Goal: Transaction & Acquisition: Purchase product/service

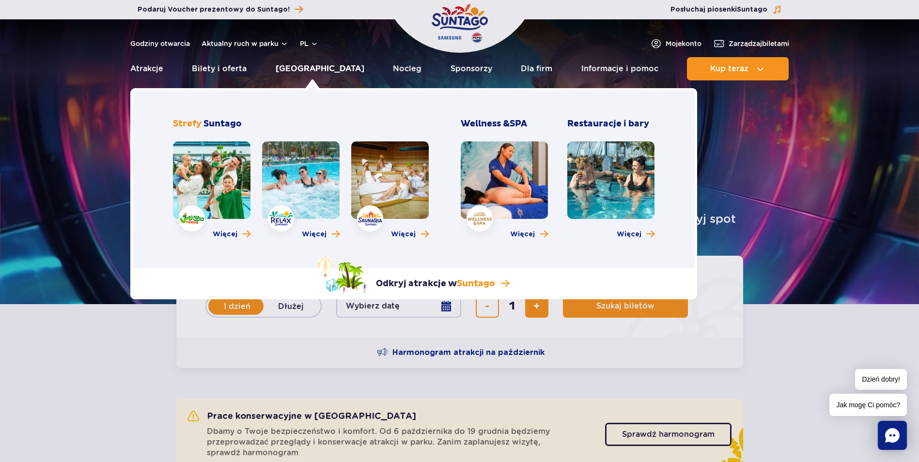
click at [308, 67] on link "[GEOGRAPHIC_DATA]" at bounding box center [320, 68] width 89 height 23
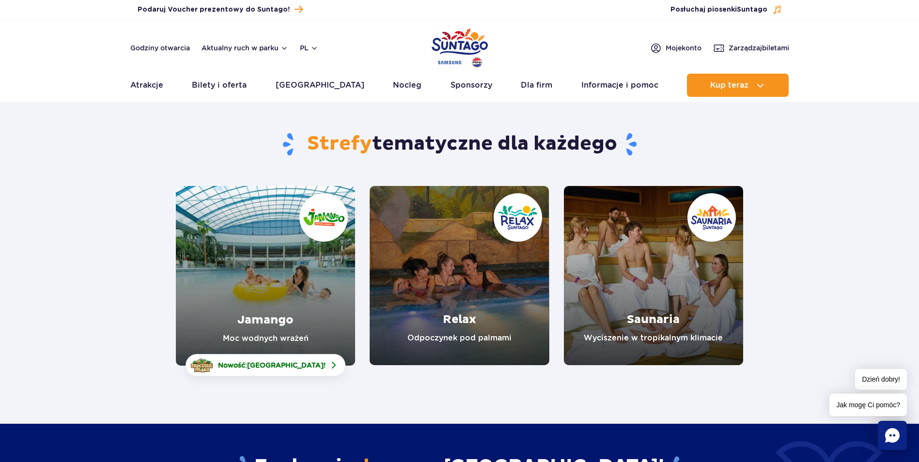
click at [444, 270] on link "Relax" at bounding box center [459, 275] width 179 height 179
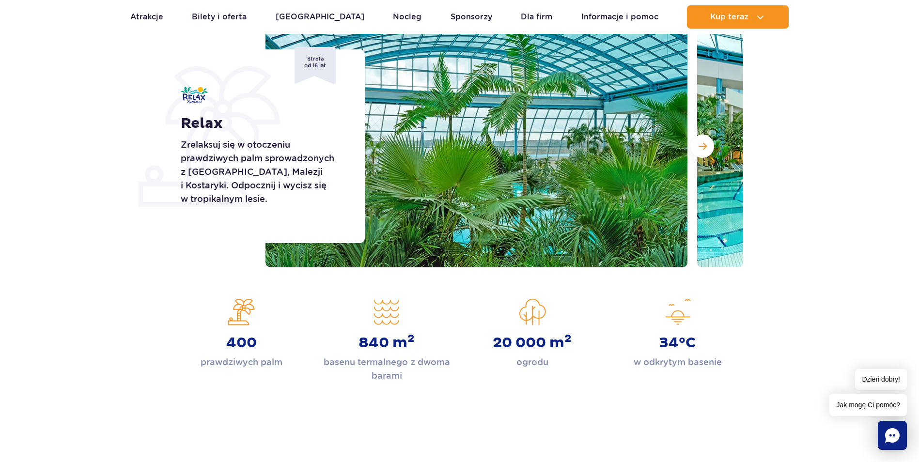
scroll to position [145, 0]
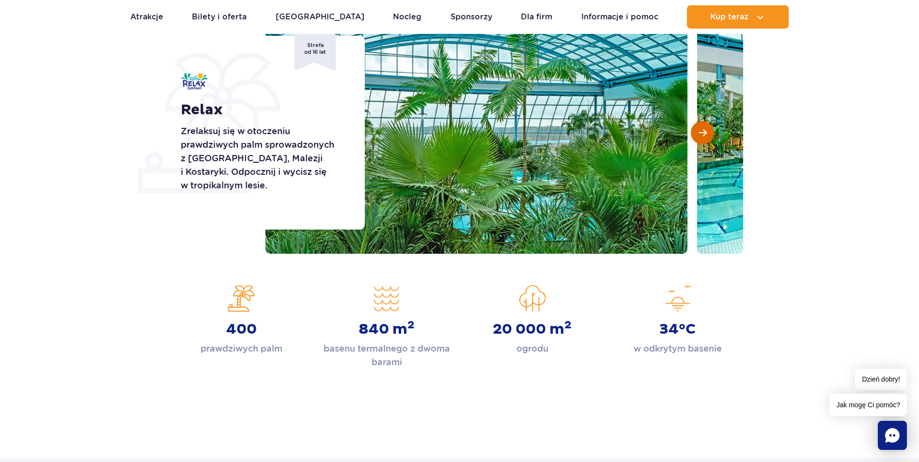
click at [705, 132] on span "Następny slajd" at bounding box center [703, 132] width 8 height 9
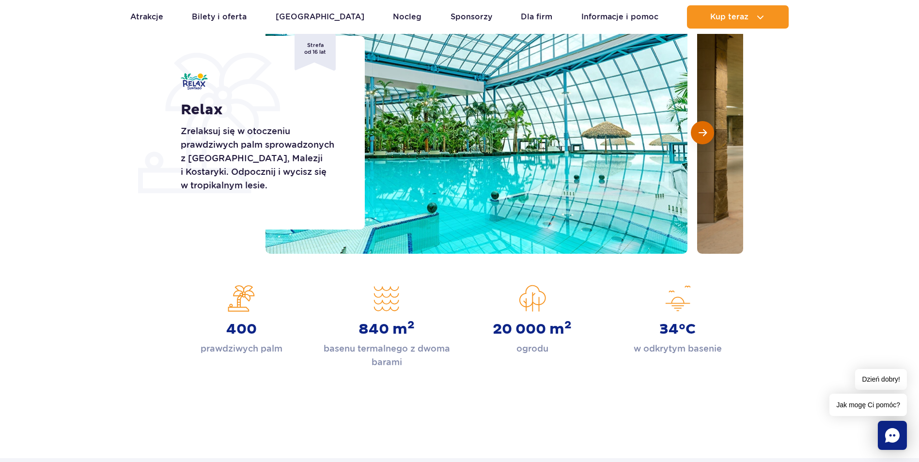
click at [705, 132] on span "Następny slajd" at bounding box center [703, 132] width 8 height 9
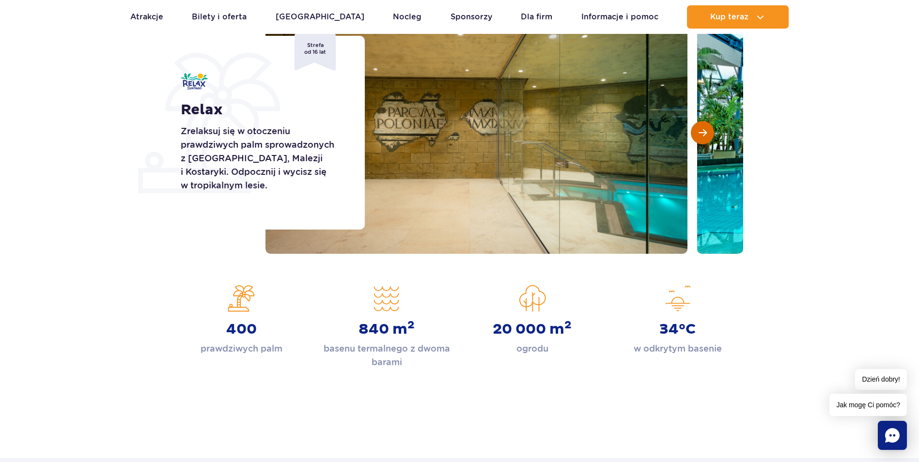
click at [705, 132] on span "Następny slajd" at bounding box center [703, 132] width 8 height 9
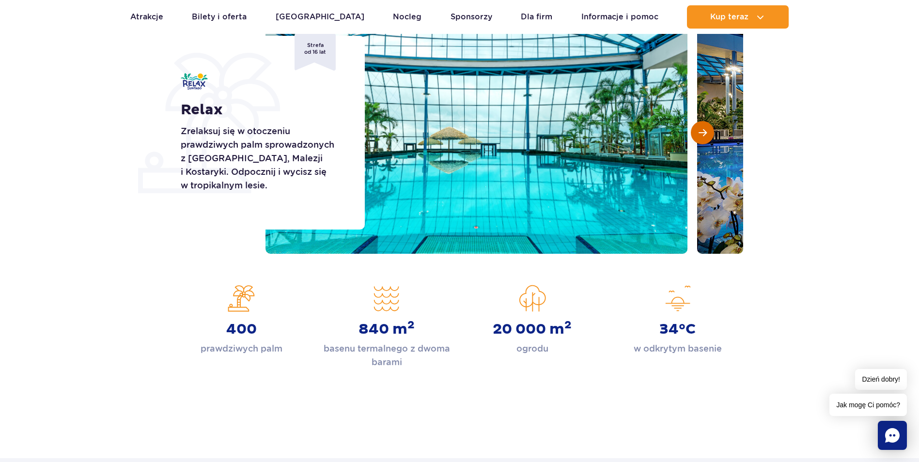
click at [705, 132] on span "Następny slajd" at bounding box center [703, 132] width 8 height 9
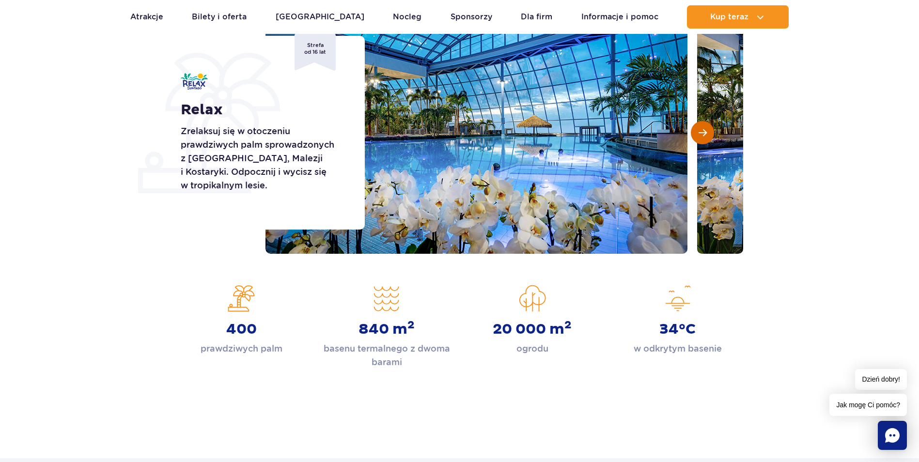
click at [705, 132] on span "Następny slajd" at bounding box center [703, 132] width 8 height 9
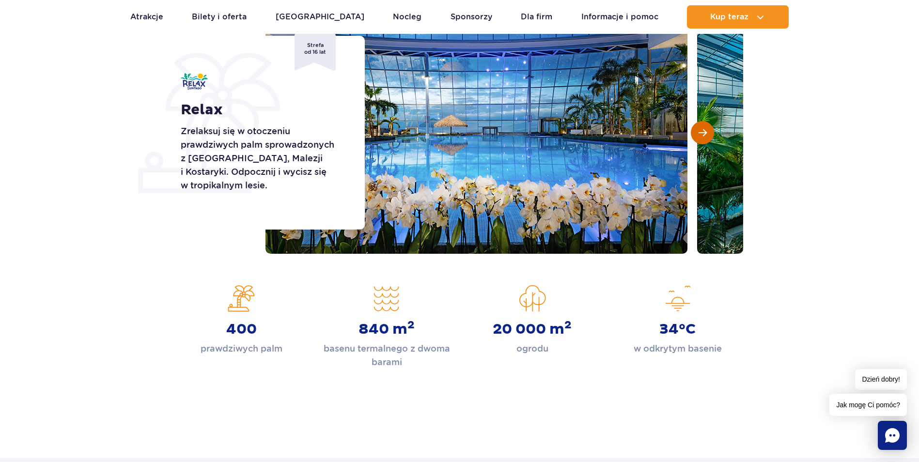
click at [705, 132] on span "Następny slajd" at bounding box center [703, 132] width 8 height 9
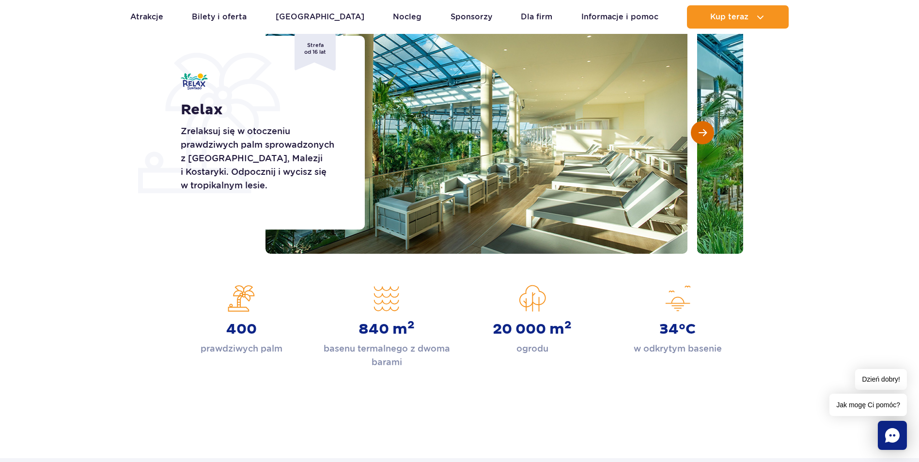
click at [705, 132] on span "Następny slajd" at bounding box center [703, 132] width 8 height 9
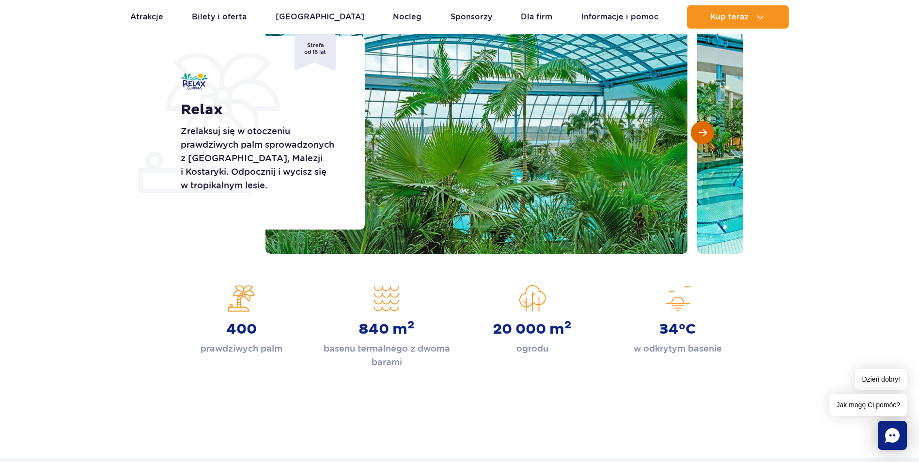
click at [705, 132] on span "Następny slajd" at bounding box center [703, 132] width 8 height 9
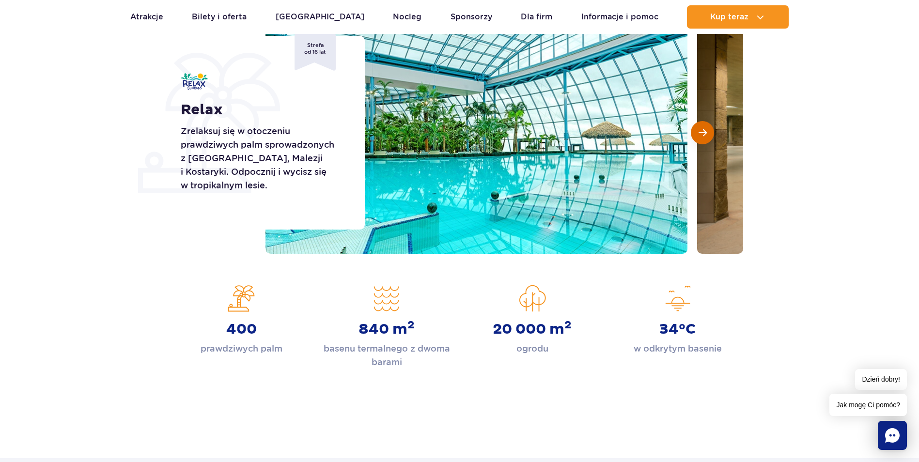
click at [705, 132] on span "Następny slajd" at bounding box center [703, 132] width 8 height 9
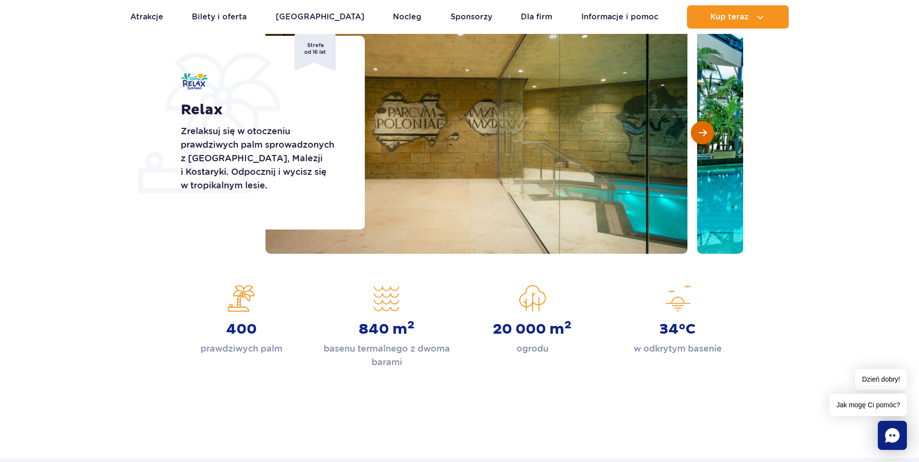
click at [705, 132] on span "Następny slajd" at bounding box center [703, 132] width 8 height 9
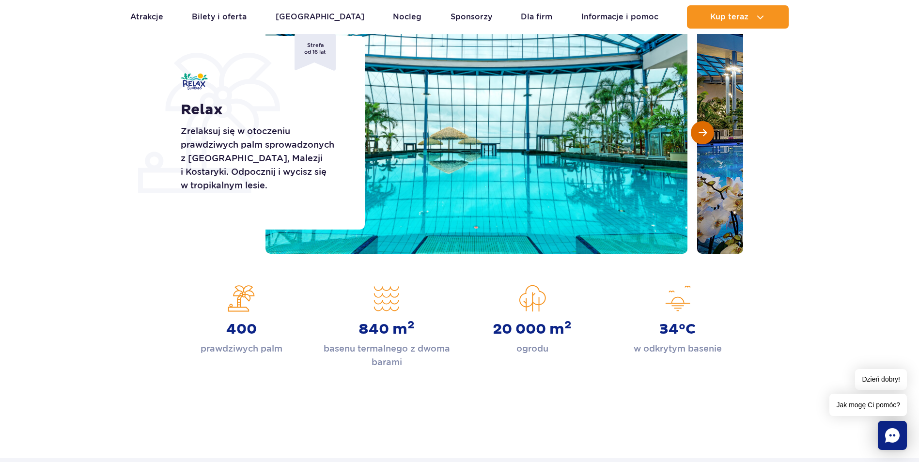
click at [705, 132] on span "Następny slajd" at bounding box center [703, 132] width 8 height 9
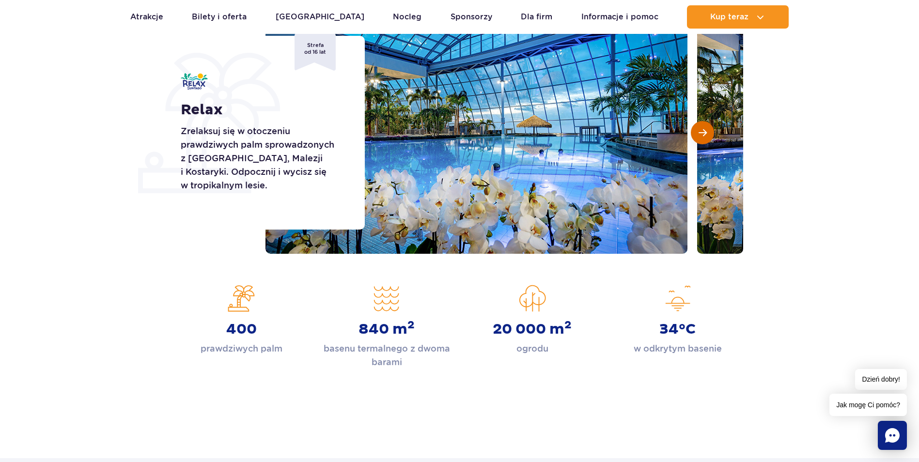
click at [705, 132] on span "Następny slajd" at bounding box center [703, 132] width 8 height 9
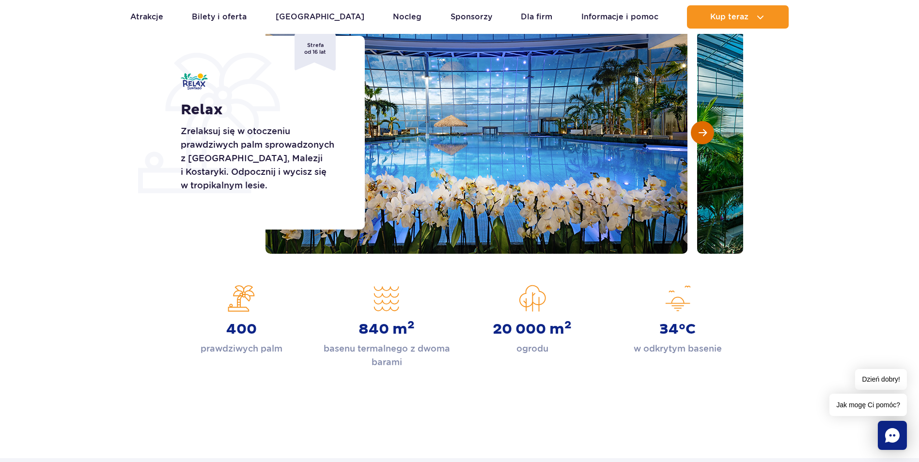
click at [705, 132] on span "Następny slajd" at bounding box center [703, 132] width 8 height 9
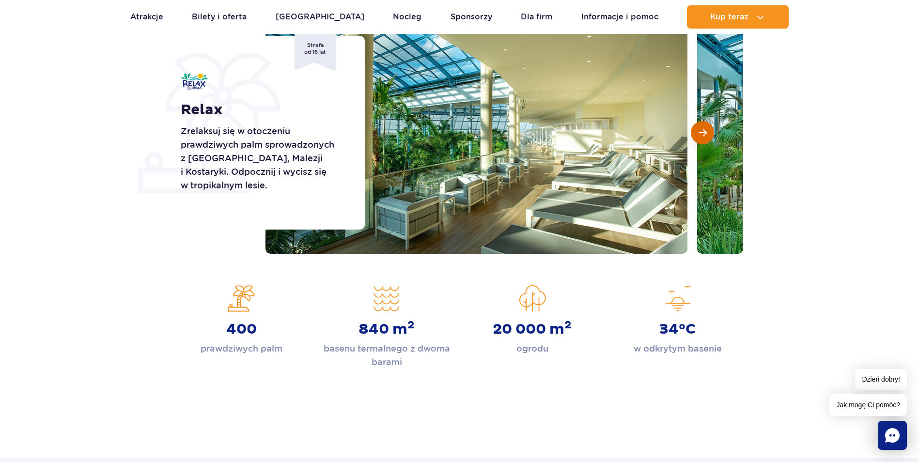
click at [705, 132] on span "Następny slajd" at bounding box center [703, 132] width 8 height 9
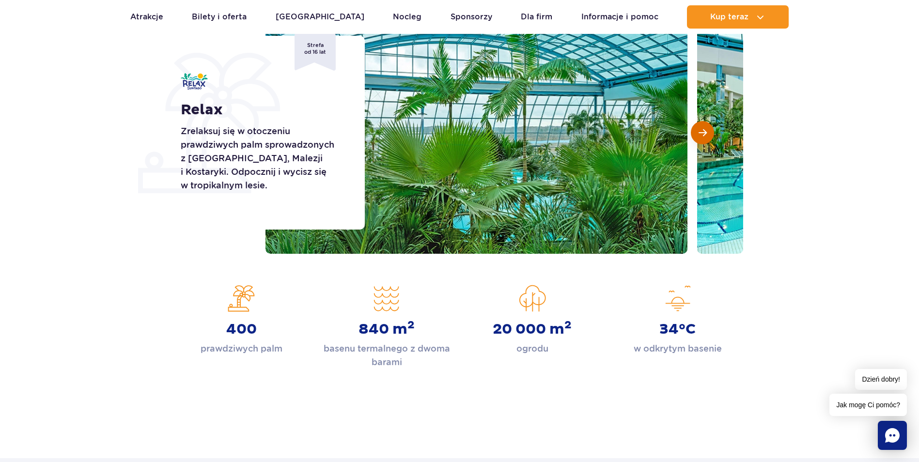
click at [705, 132] on span "Następny slajd" at bounding box center [703, 132] width 8 height 9
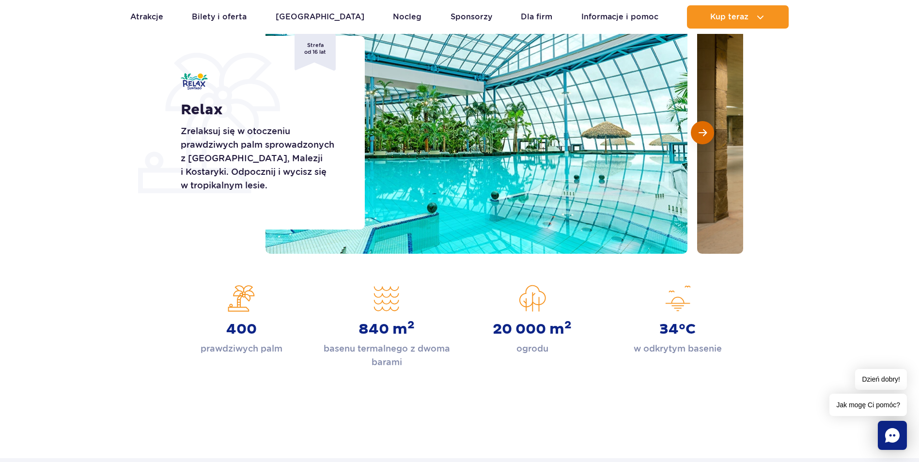
click at [705, 132] on span "Następny slajd" at bounding box center [703, 132] width 8 height 9
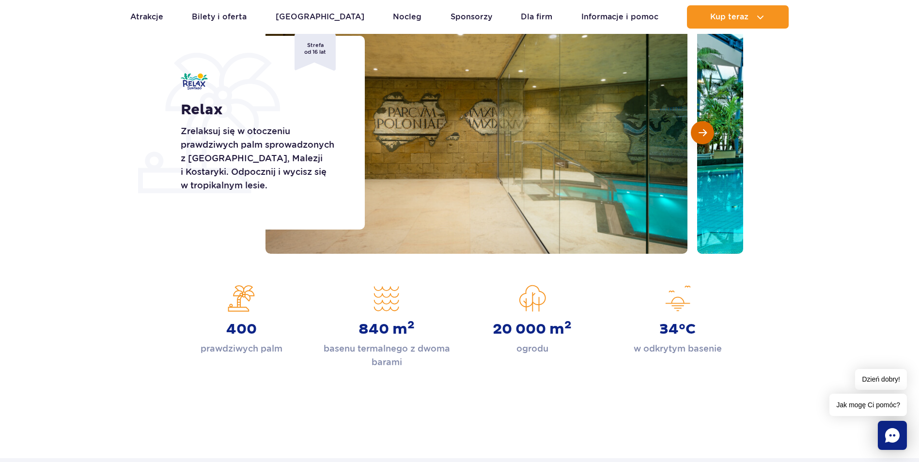
click at [705, 132] on span "Następny slajd" at bounding box center [703, 132] width 8 height 9
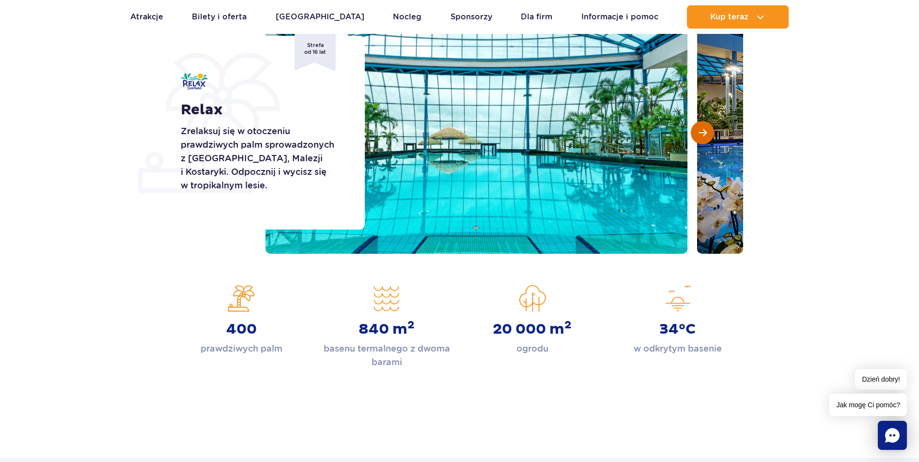
click at [705, 132] on span "Następny slajd" at bounding box center [703, 132] width 8 height 9
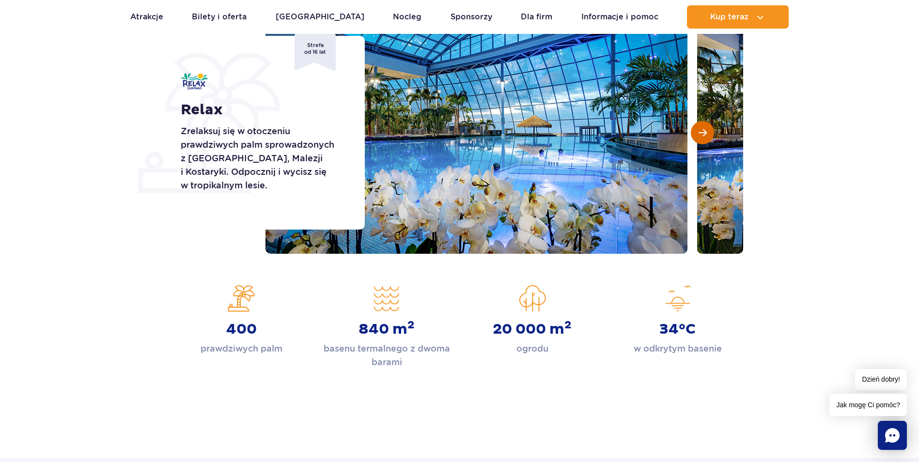
click at [705, 132] on span "Następny slajd" at bounding box center [703, 132] width 8 height 9
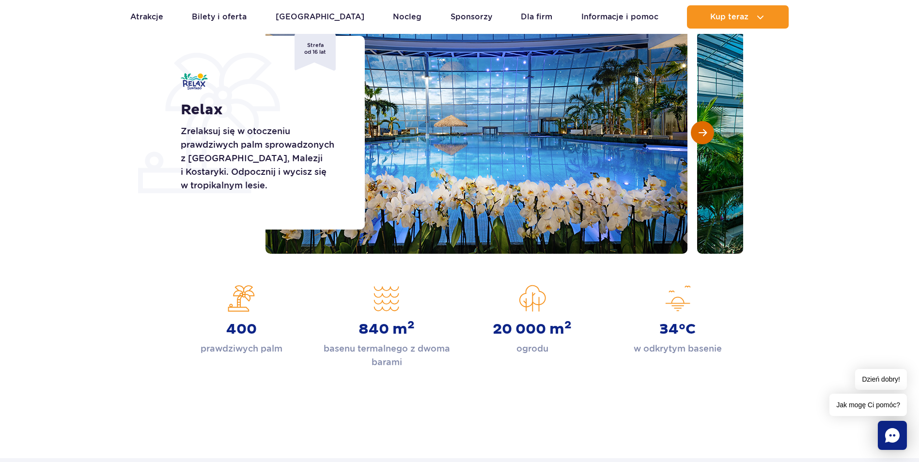
click at [705, 132] on span "Następny slajd" at bounding box center [703, 132] width 8 height 9
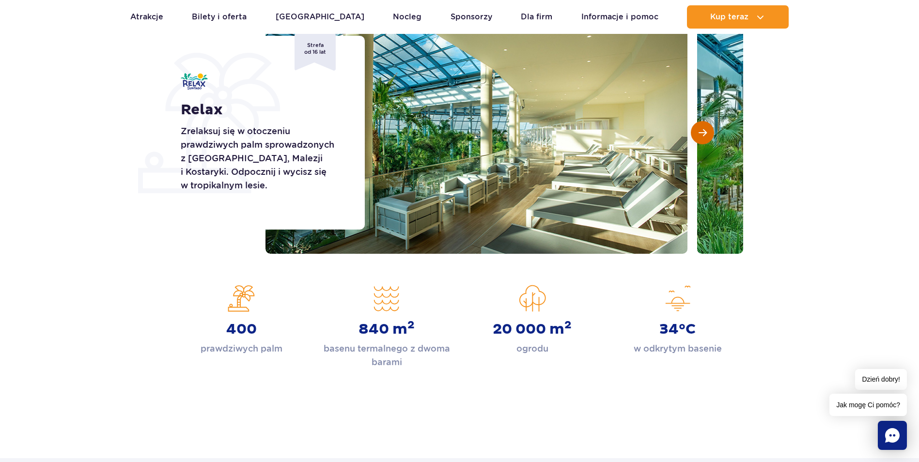
click at [705, 132] on span "Następny slajd" at bounding box center [703, 132] width 8 height 9
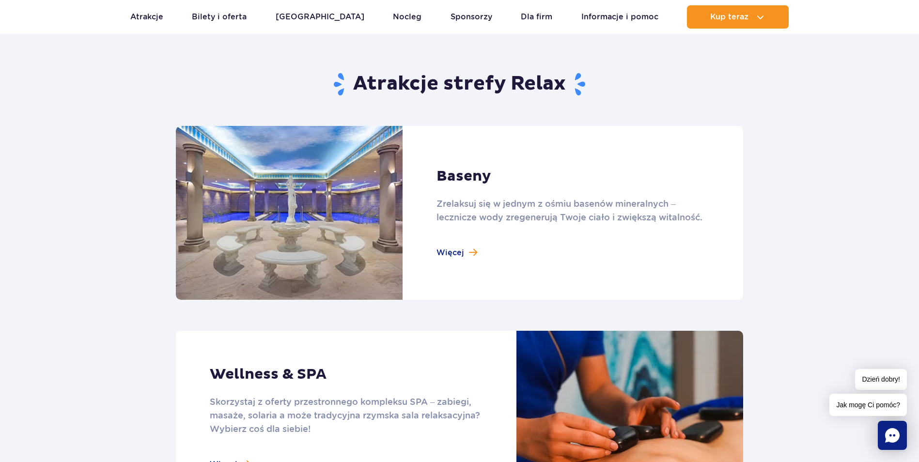
scroll to position [581, 0]
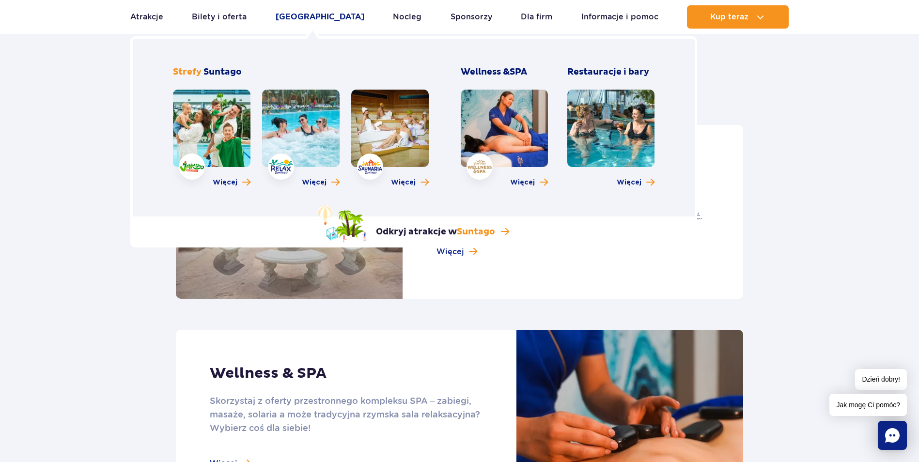
click at [304, 16] on link "Poznaj park" at bounding box center [320, 16] width 89 height 23
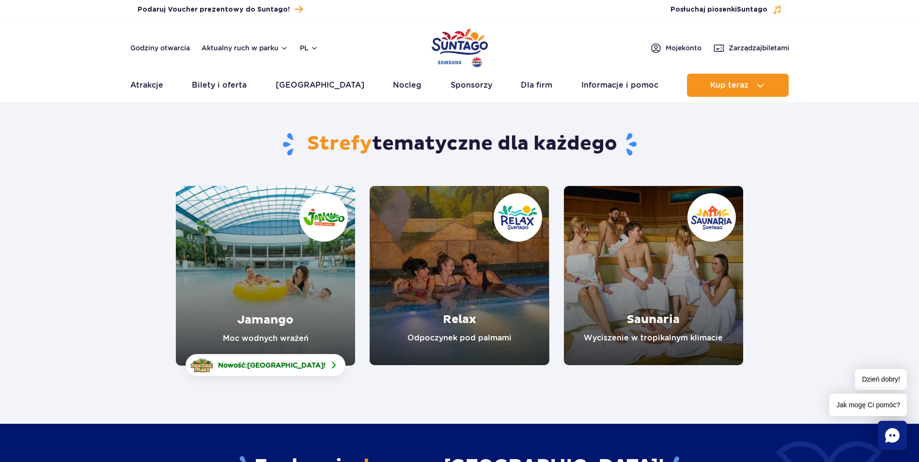
click at [450, 280] on link "Relax" at bounding box center [459, 275] width 179 height 179
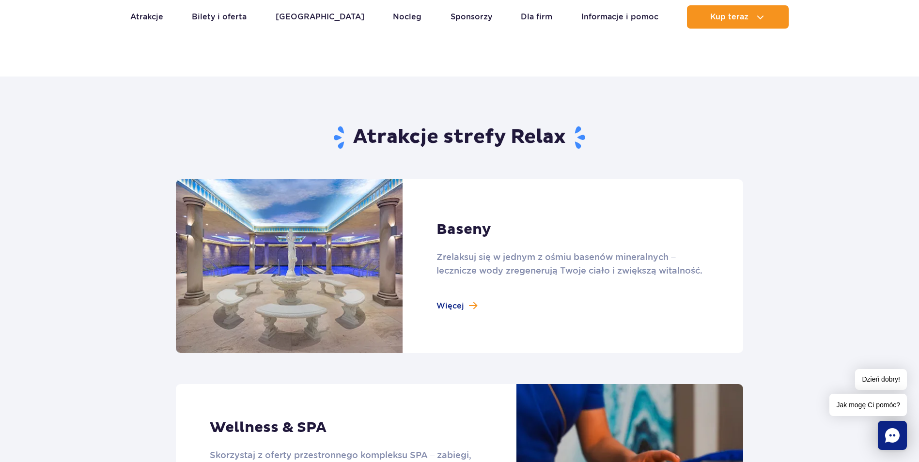
scroll to position [630, 0]
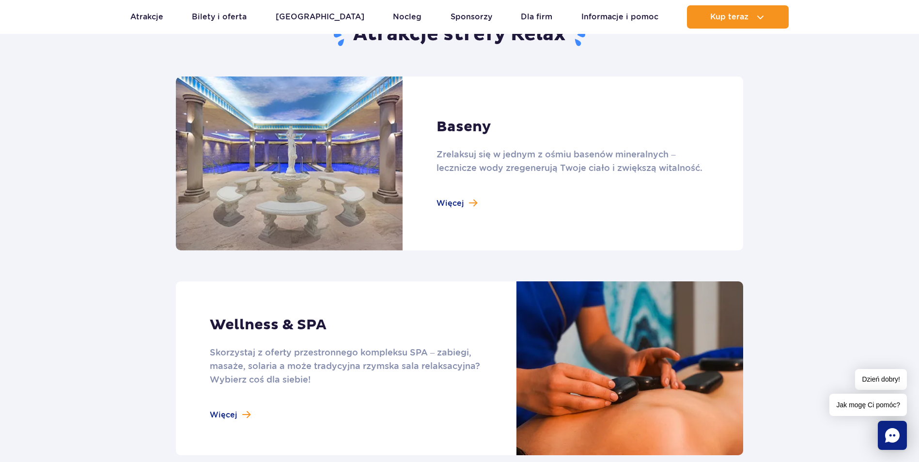
drag, startPoint x: 453, startPoint y: 200, endPoint x: 703, endPoint y: 216, distance: 250.5
click at [454, 201] on link at bounding box center [459, 164] width 567 height 174
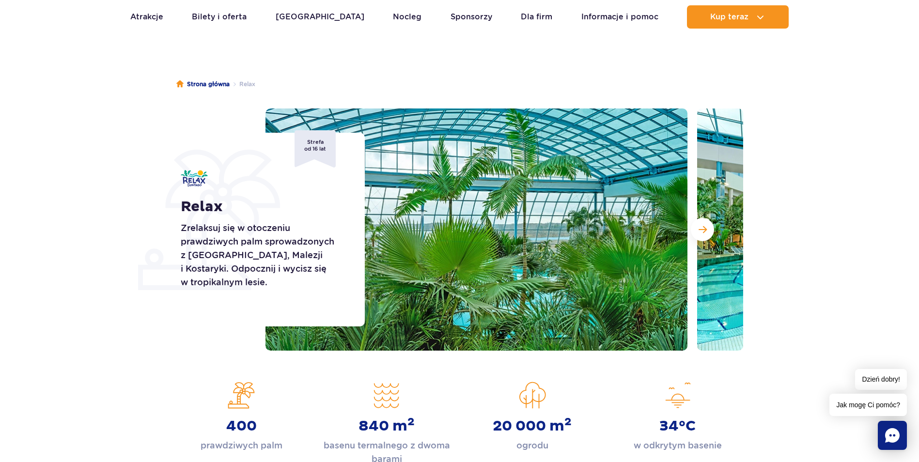
scroll to position [0, 0]
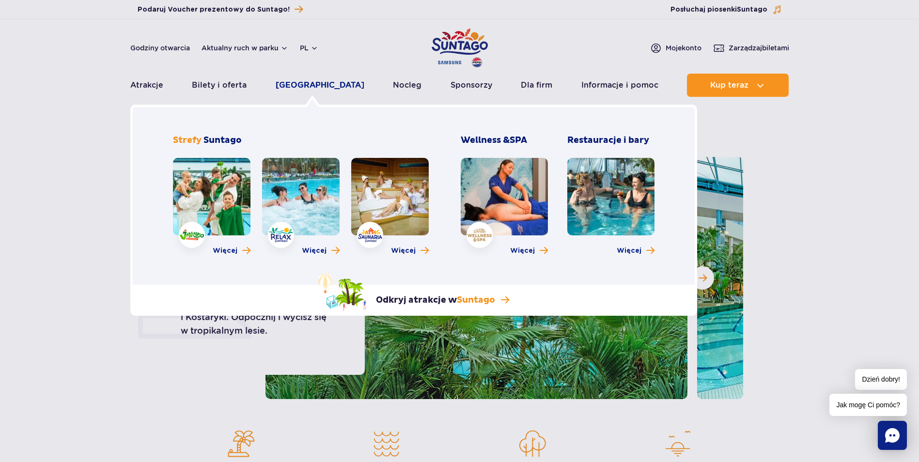
click at [288, 86] on link "[GEOGRAPHIC_DATA]" at bounding box center [320, 85] width 89 height 23
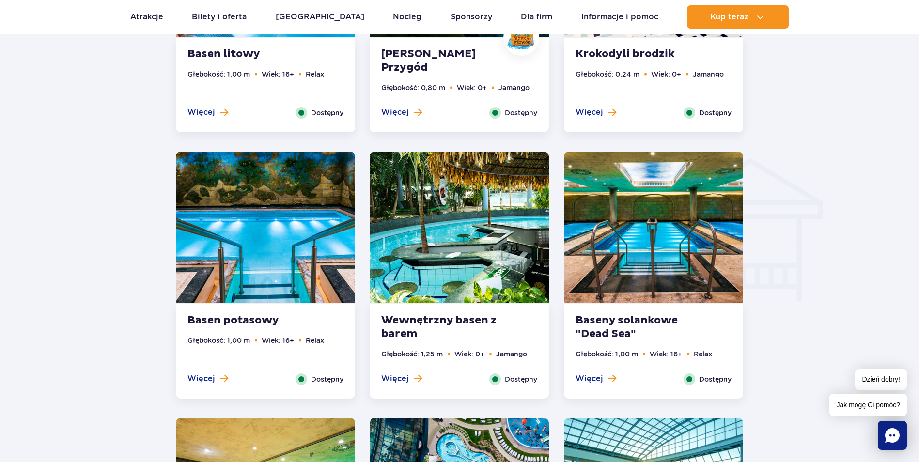
scroll to position [1260, 0]
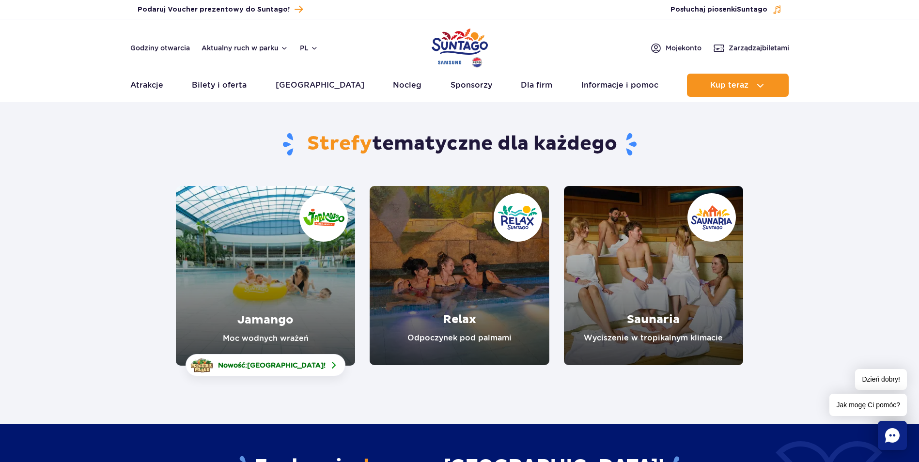
click at [291, 261] on link "Jamango" at bounding box center [265, 276] width 179 height 180
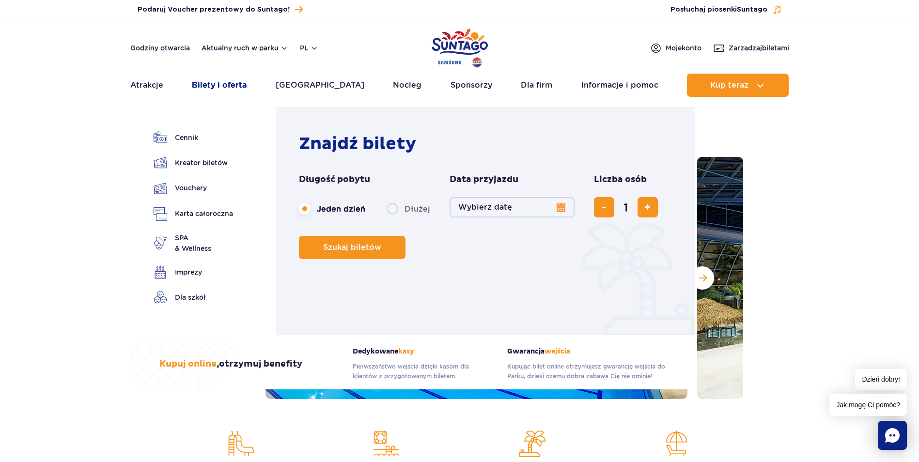
click at [226, 82] on link "Bilety i oferta" at bounding box center [219, 85] width 55 height 23
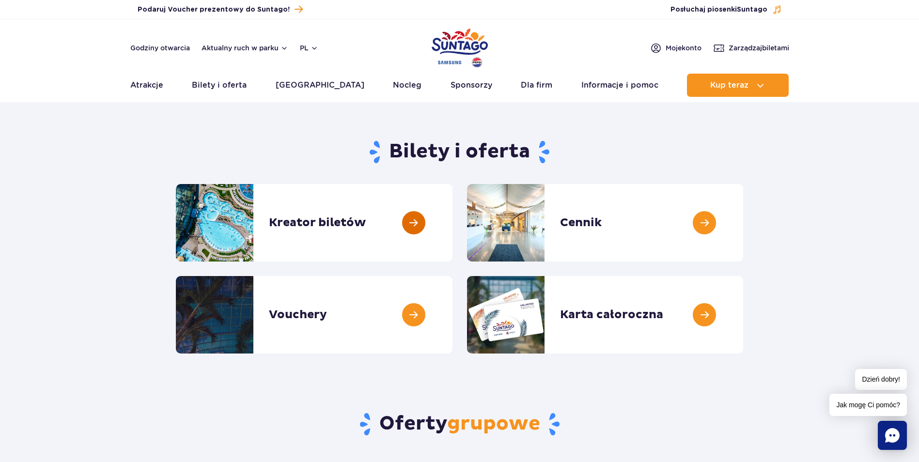
click at [453, 220] on link at bounding box center [453, 223] width 0 height 78
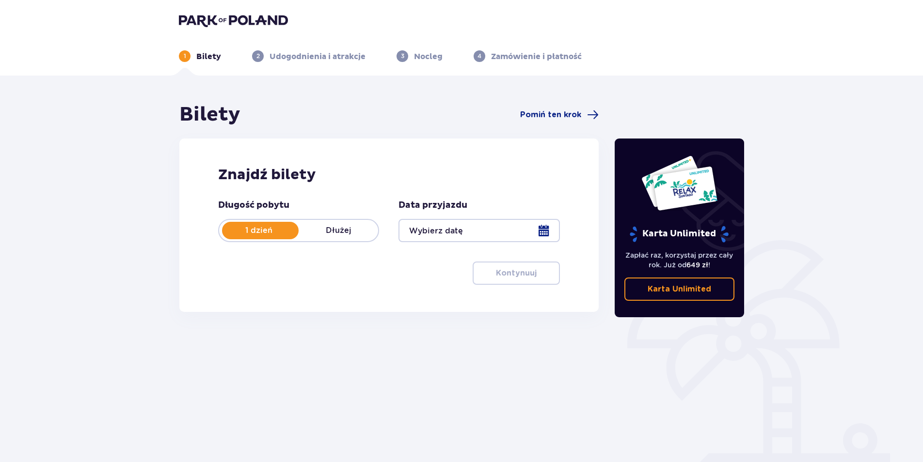
click at [543, 226] on div at bounding box center [478, 230] width 161 height 23
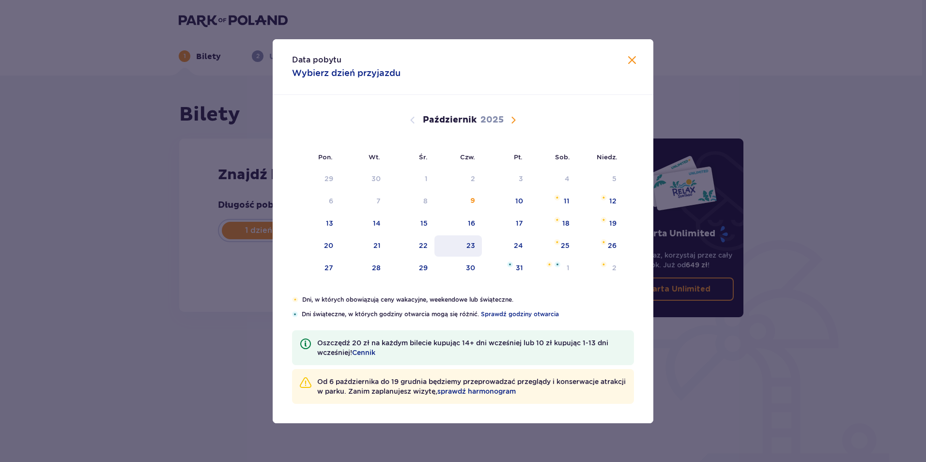
click at [471, 246] on div "23" at bounding box center [471, 246] width 9 height 10
type input "[DATE]"
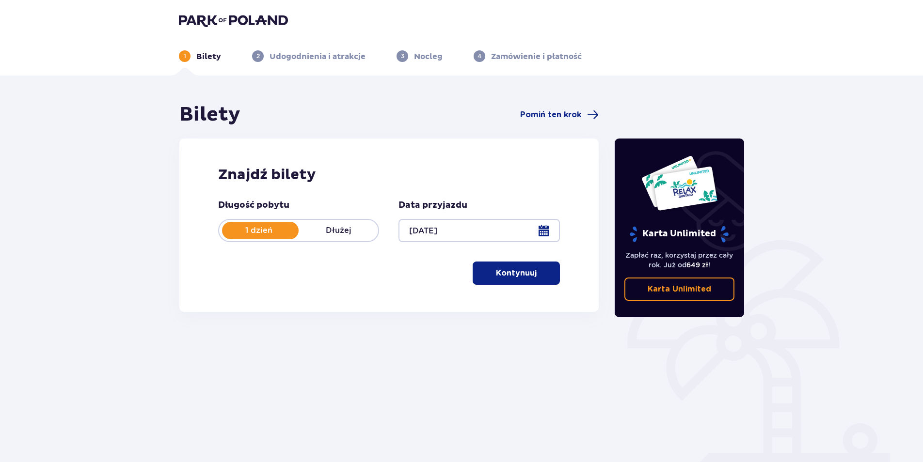
click at [542, 229] on div at bounding box center [478, 230] width 161 height 23
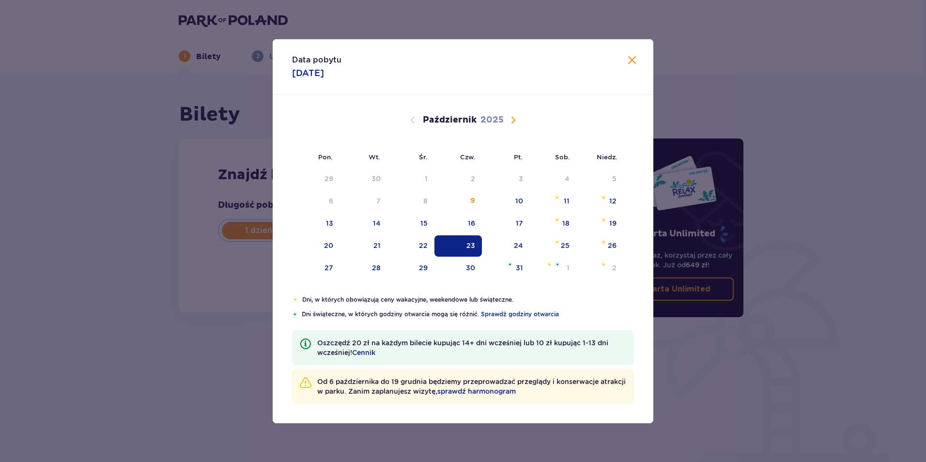
click at [635, 58] on span "Zamknij" at bounding box center [633, 61] width 12 height 12
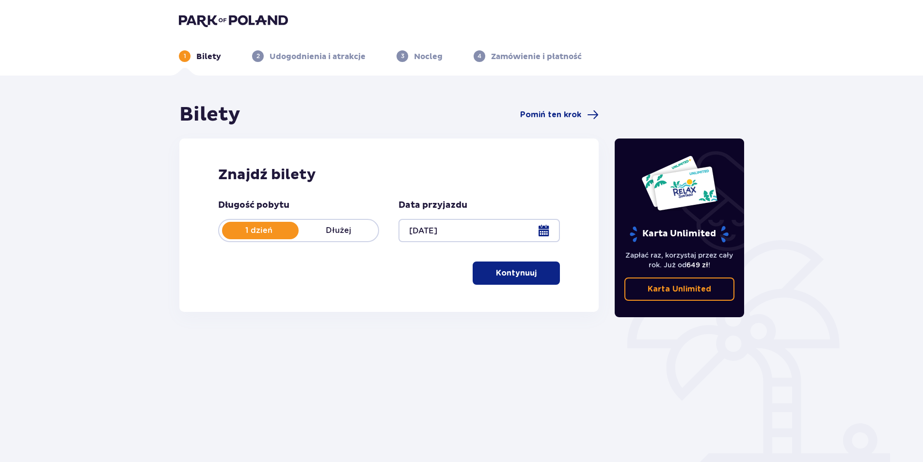
click at [526, 276] on p "Kontynuuj" at bounding box center [516, 273] width 41 height 11
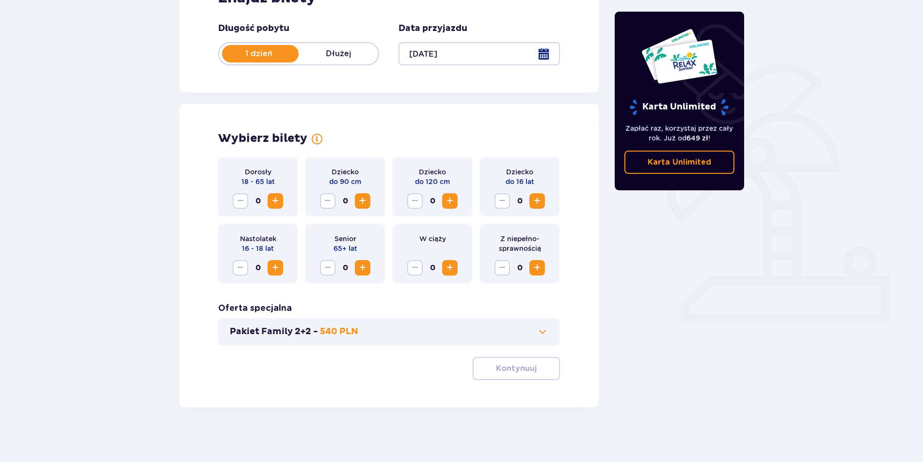
scroll to position [180, 0]
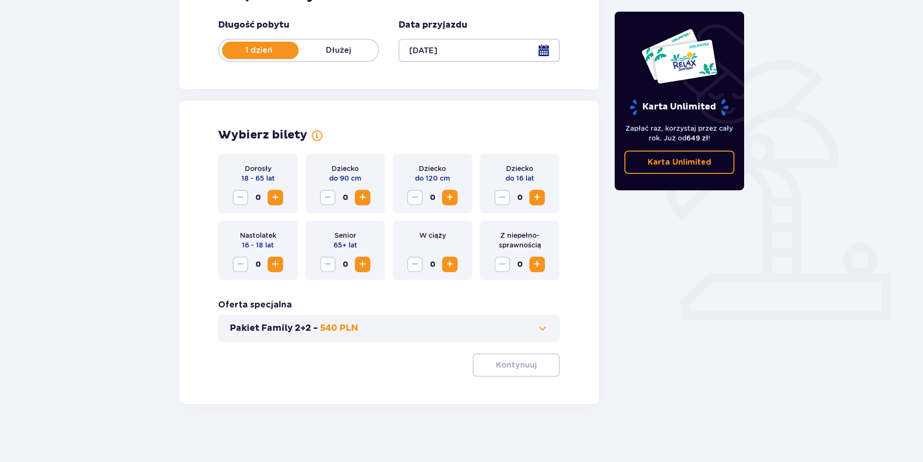
click at [543, 197] on button "Zwiększ" at bounding box center [537, 198] width 16 height 16
click at [543, 198] on button "Zwiększ" at bounding box center [537, 198] width 16 height 16
click at [525, 369] on p "Kontynuuj" at bounding box center [516, 365] width 41 height 11
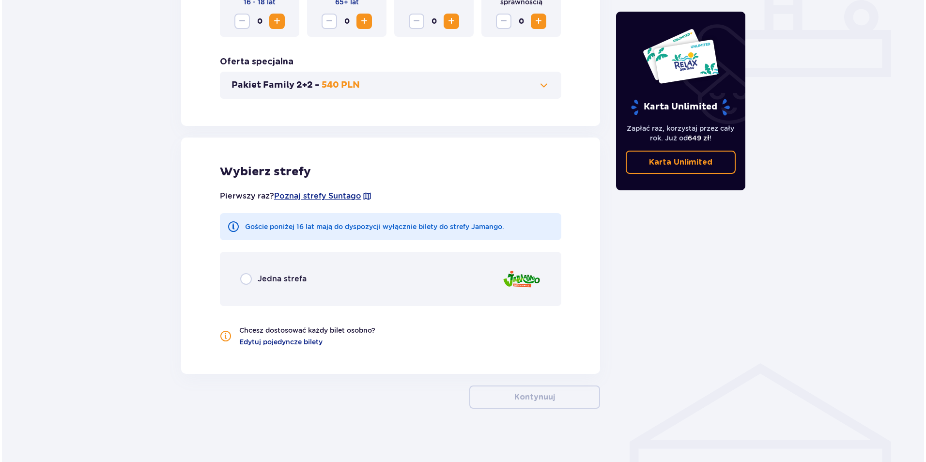
scroll to position [428, 0]
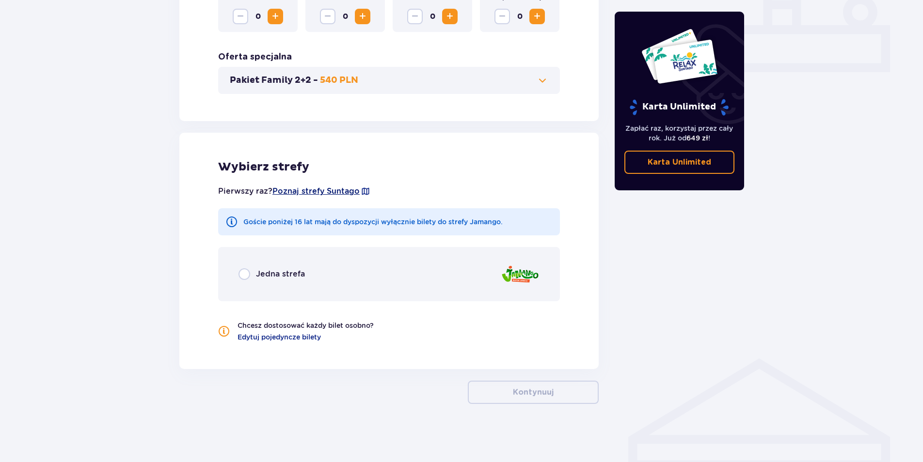
click at [344, 192] on span "Poznaj strefy Suntago" at bounding box center [315, 191] width 87 height 11
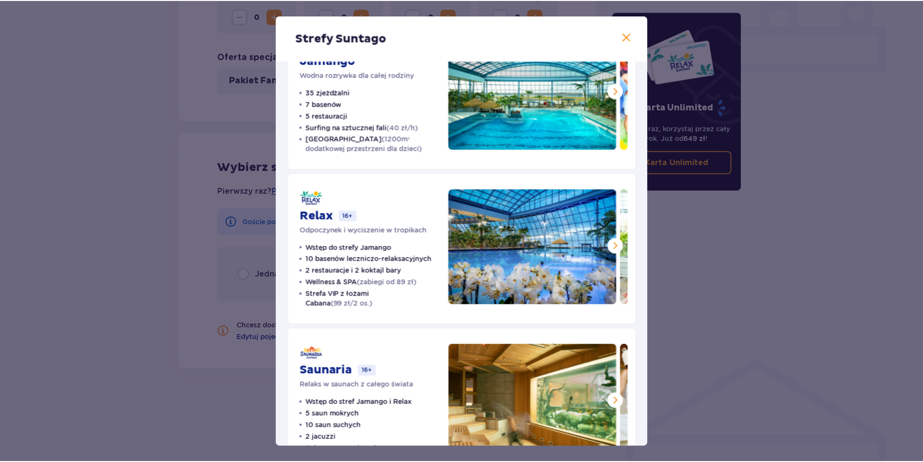
scroll to position [95, 0]
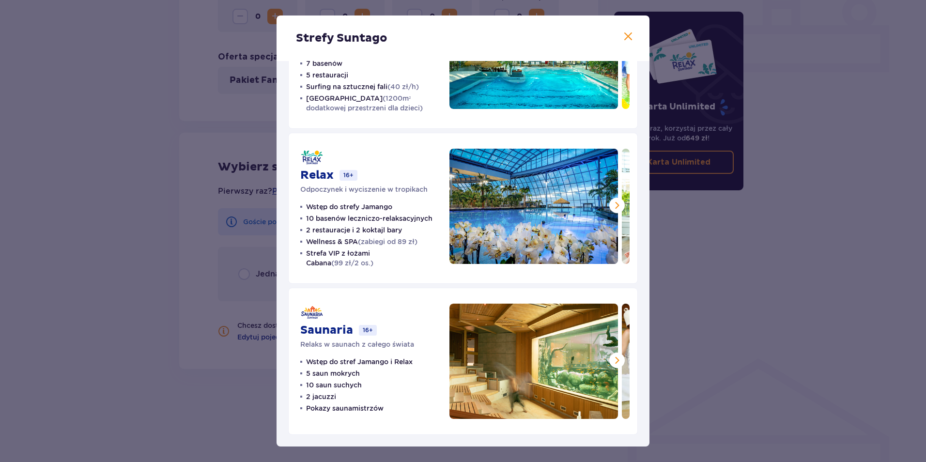
click at [627, 38] on span at bounding box center [629, 37] width 12 height 12
